Goal: Find specific page/section: Find specific page/section

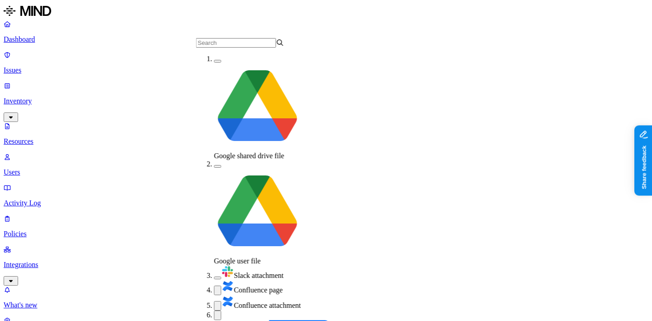
scroll to position [18, 0]
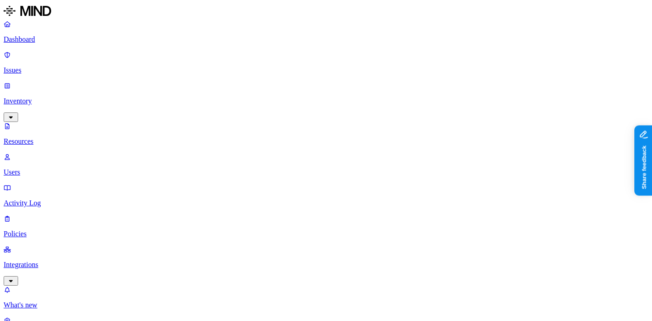
scroll to position [0, 0]
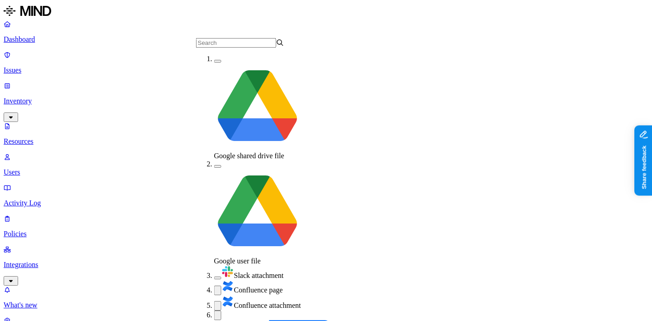
scroll to position [18, 0]
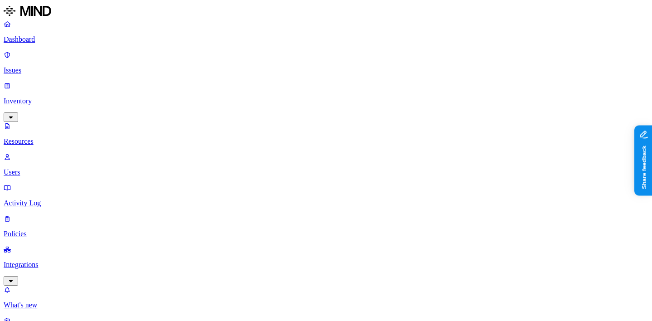
scroll to position [324, 0]
